Goal: Communication & Community: Answer question/provide support

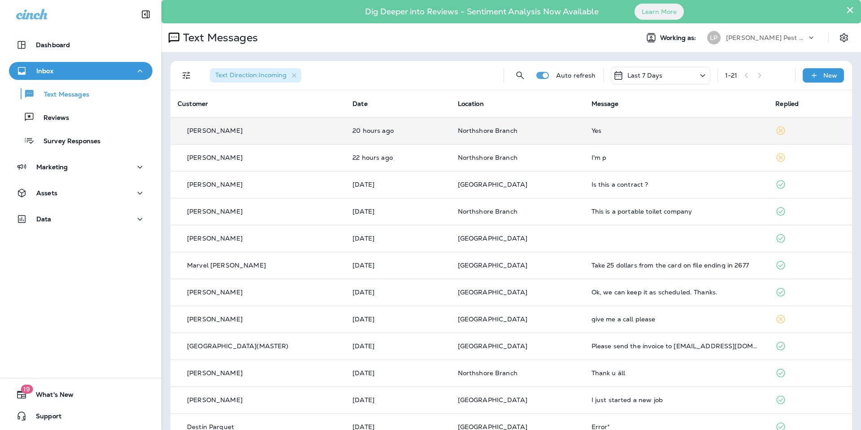
click at [432, 136] on td "20 hours ago" at bounding box center [397, 130] width 105 height 27
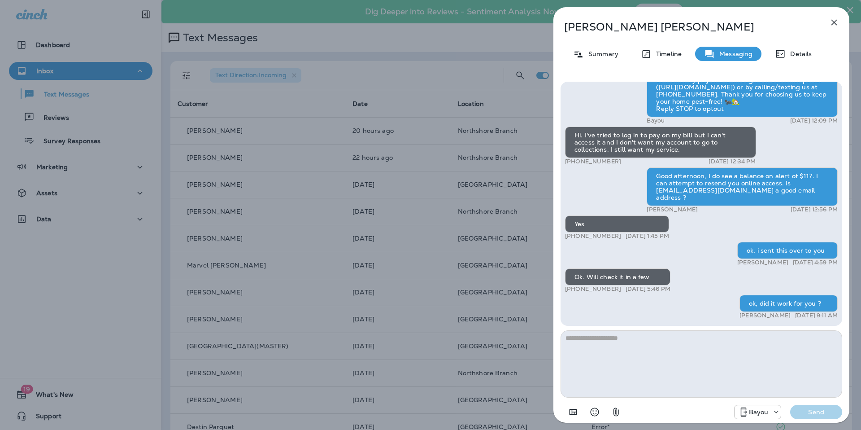
scroll to position [0, 0]
click at [687, 377] on textarea at bounding box center [702, 363] width 282 height 67
click at [831, 21] on icon "button" at bounding box center [834, 22] width 11 height 11
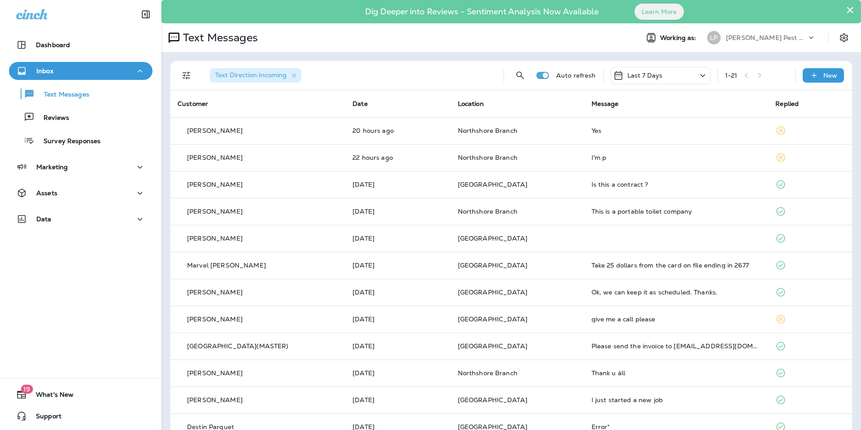
click at [473, 131] on div at bounding box center [430, 215] width 861 height 430
click at [442, 116] on th "Date" at bounding box center [397, 103] width 105 height 27
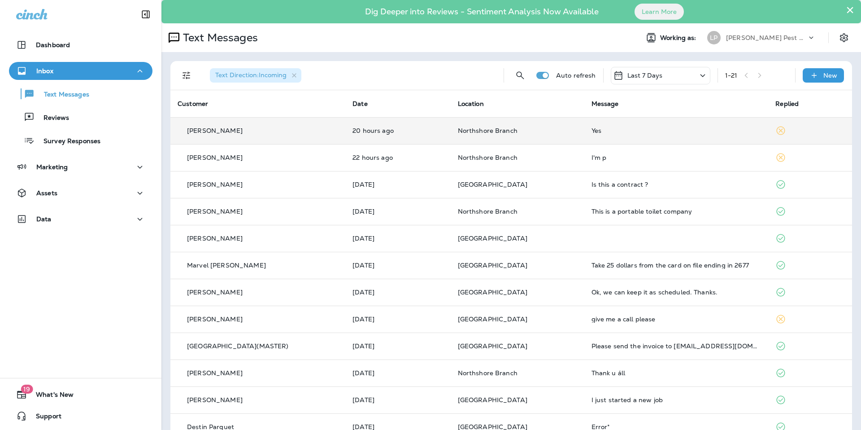
click at [404, 126] on td "20 hours ago" at bounding box center [397, 130] width 105 height 27
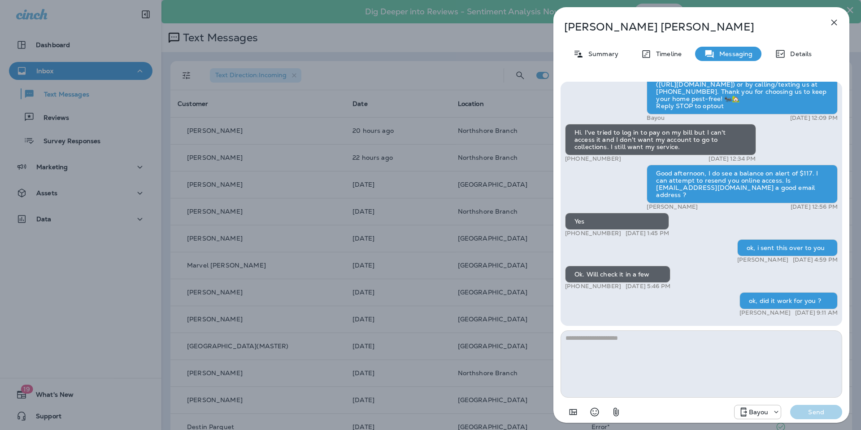
scroll to position [0, 0]
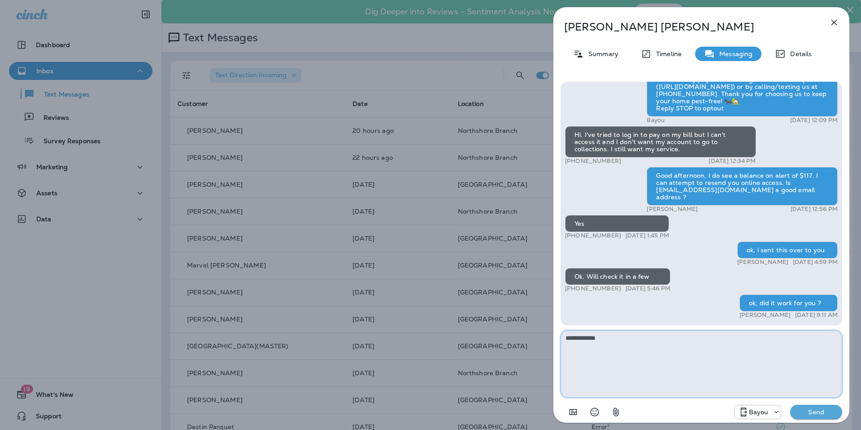
type textarea "**********"
click at [801, 412] on p "Send" at bounding box center [817, 412] width 38 height 8
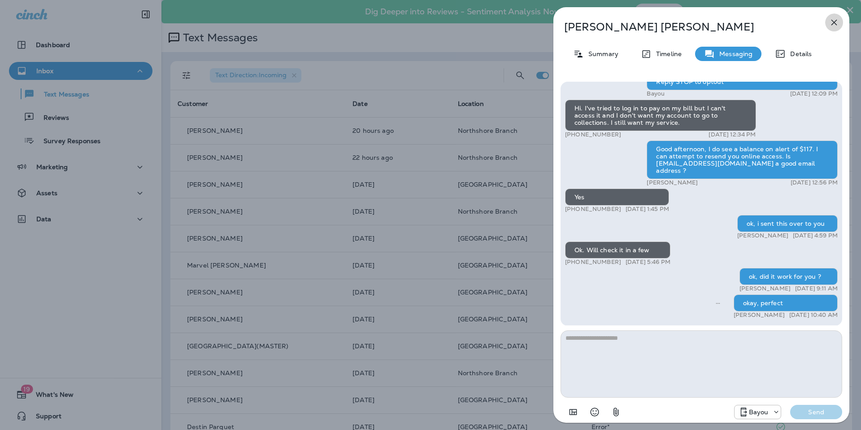
click at [836, 16] on button "button" at bounding box center [835, 22] width 18 height 18
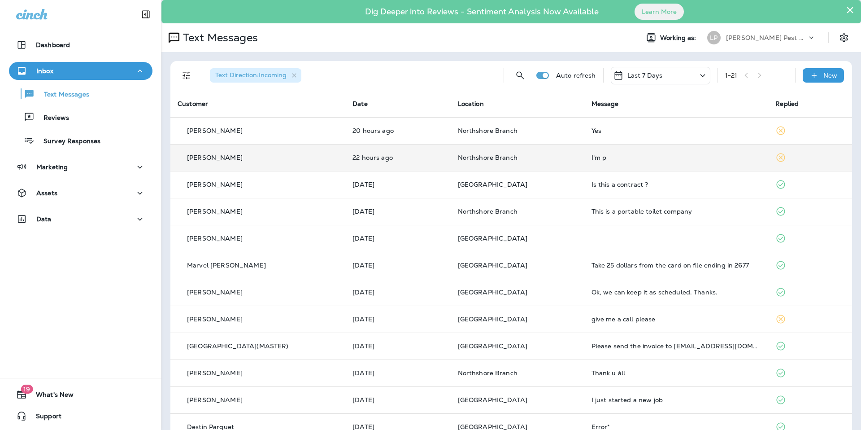
click at [288, 146] on td "[PERSON_NAME]" at bounding box center [258, 157] width 175 height 27
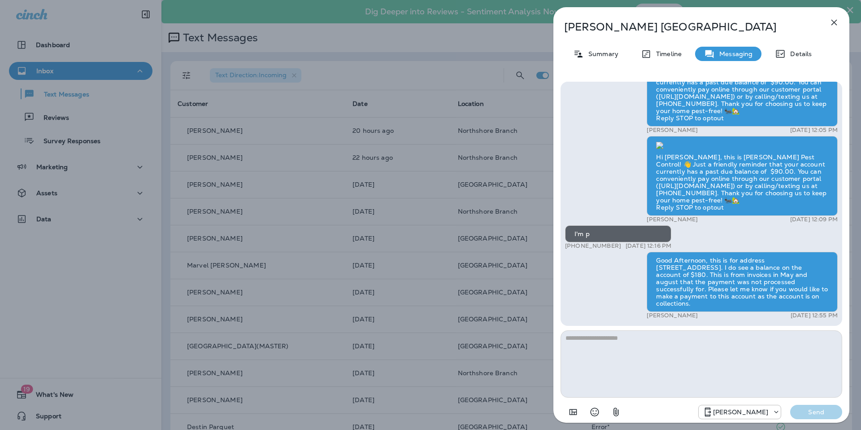
click at [839, 23] on icon "button" at bounding box center [834, 22] width 11 height 11
